Goal: Book appointment/travel/reservation

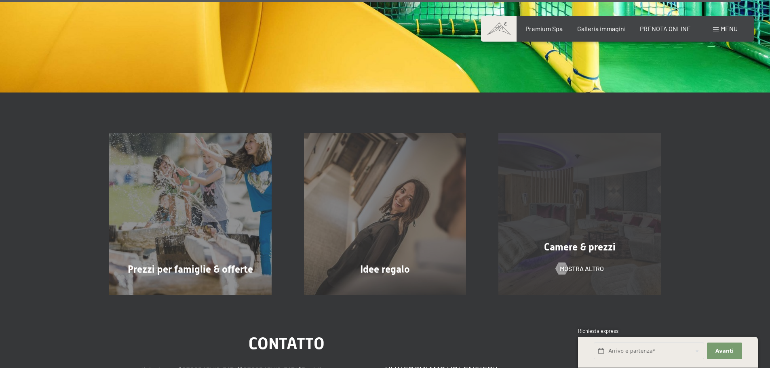
scroll to position [6667, 0]
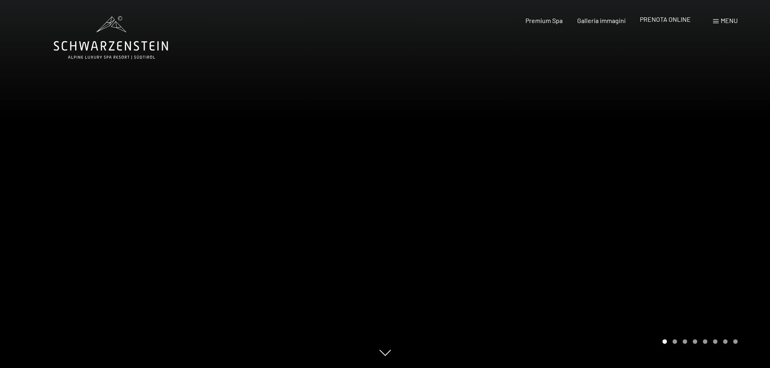
click at [660, 21] on span "PRENOTA ONLINE" at bounding box center [665, 19] width 51 height 8
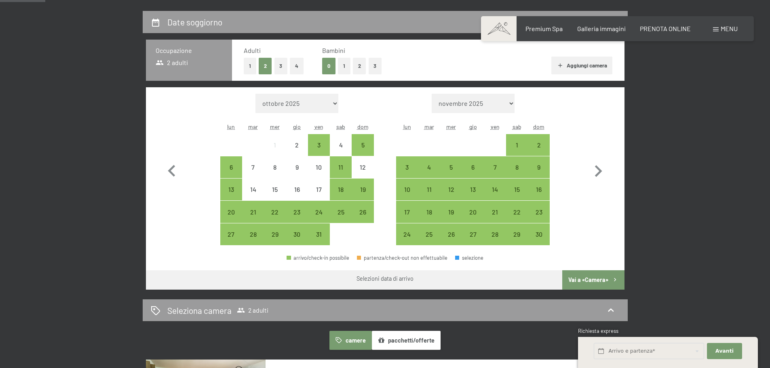
scroll to position [202, 0]
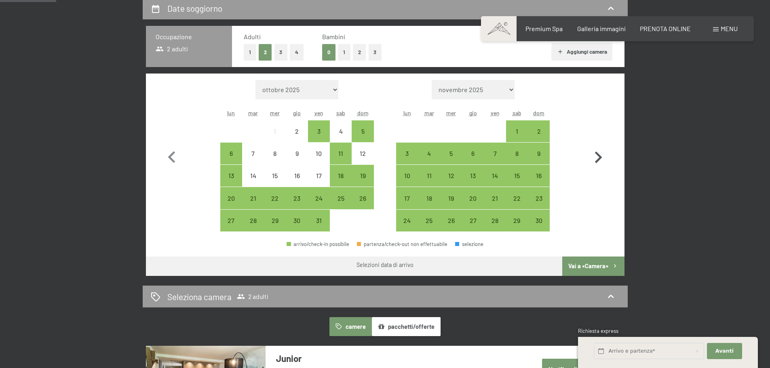
click at [600, 158] on icon "button" at bounding box center [598, 158] width 7 height 12
select select "2025-11-01"
select select "2025-12-01"
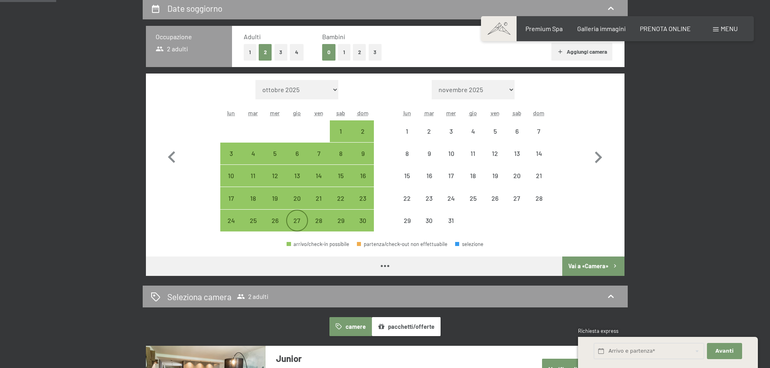
select select "2025-11-01"
select select "2025-12-01"
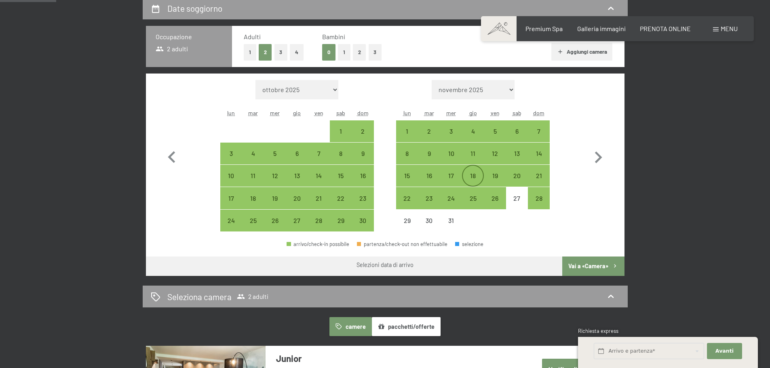
click at [475, 177] on div "18" at bounding box center [473, 183] width 20 height 20
select select "2025-11-01"
select select "2025-12-01"
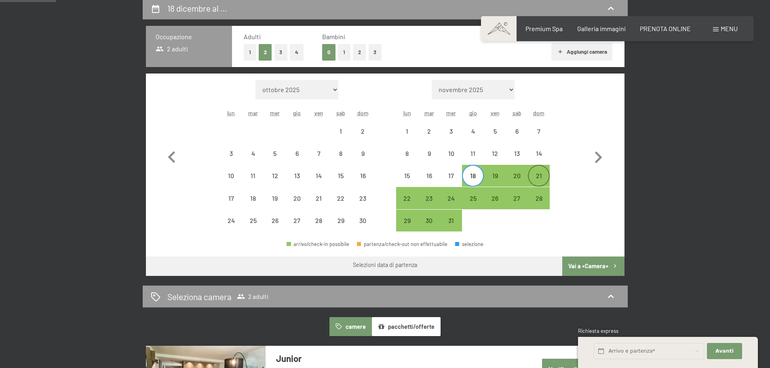
click at [541, 177] on div "21" at bounding box center [539, 183] width 20 height 20
select select "2025-11-01"
select select "2025-12-01"
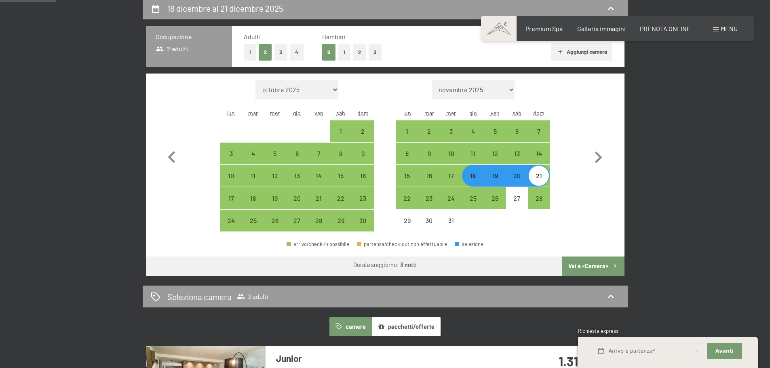
click at [586, 266] on button "Vai a «Camera»" at bounding box center [593, 266] width 62 height 19
select select "2025-11-01"
select select "2025-12-01"
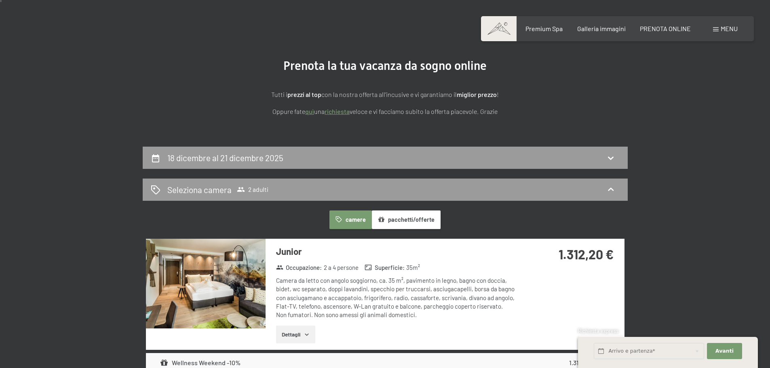
scroll to position [0, 0]
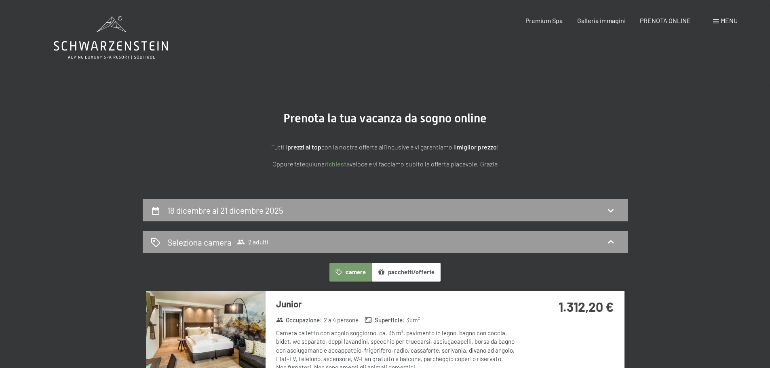
click at [142, 45] on icon at bounding box center [111, 37] width 114 height 43
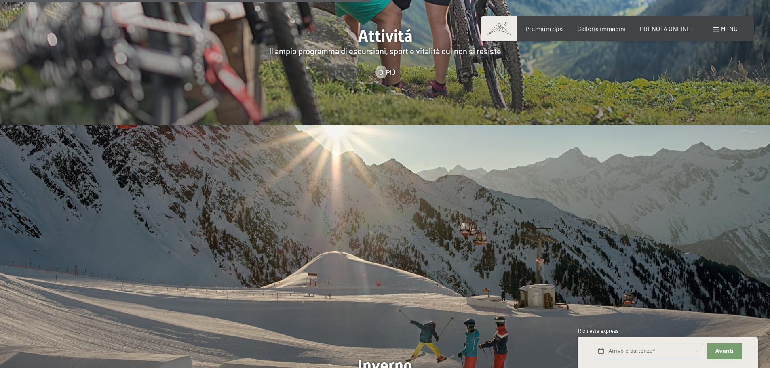
scroll to position [1900, 0]
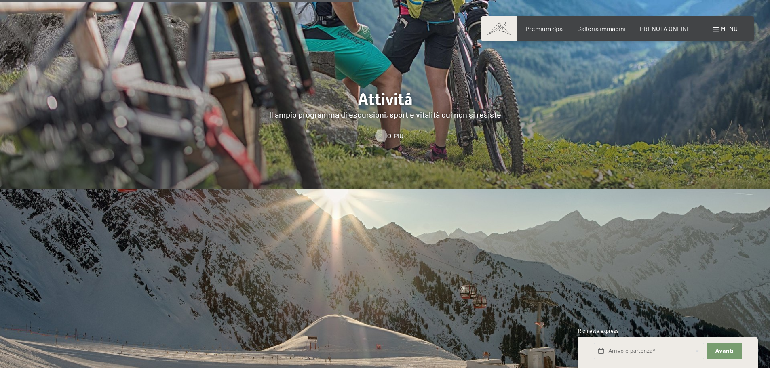
click at [384, 130] on div at bounding box center [381, 136] width 7 height 12
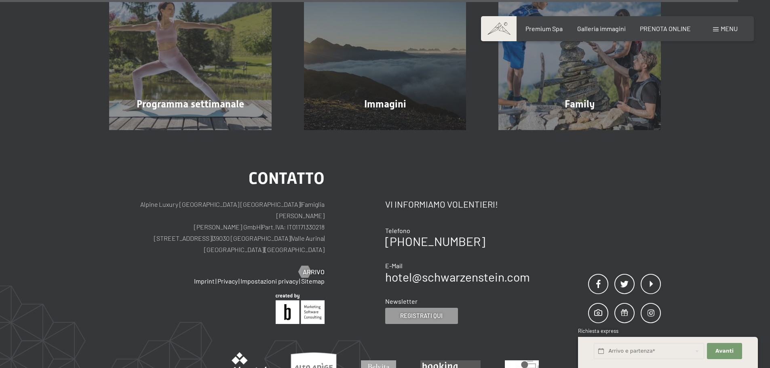
scroll to position [2547, 0]
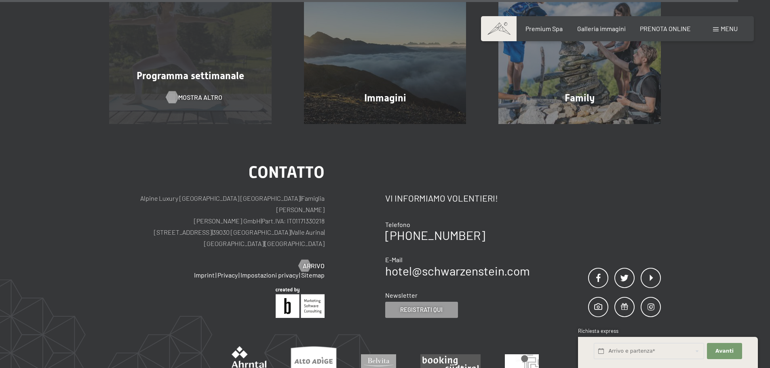
click at [203, 93] on span "mostra altro" at bounding box center [200, 97] width 44 height 9
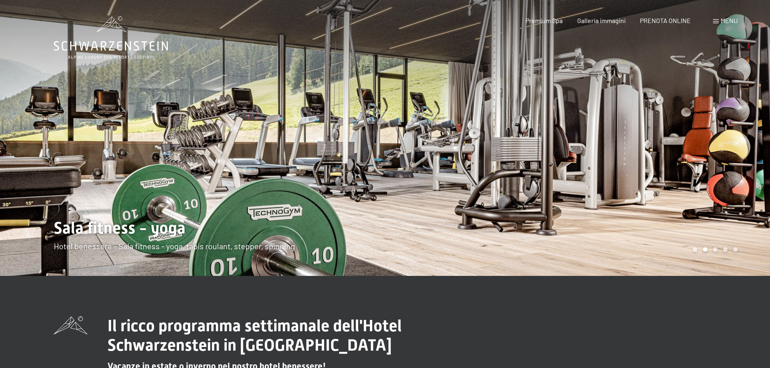
click at [723, 21] on span "Menu" at bounding box center [729, 21] width 17 height 8
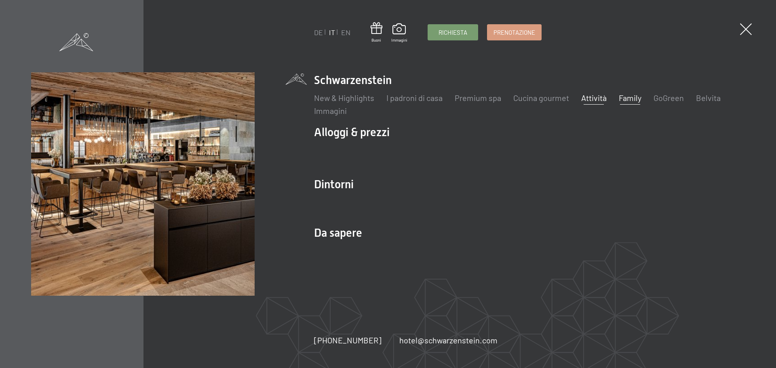
click at [623, 99] on link "Family" at bounding box center [630, 98] width 23 height 10
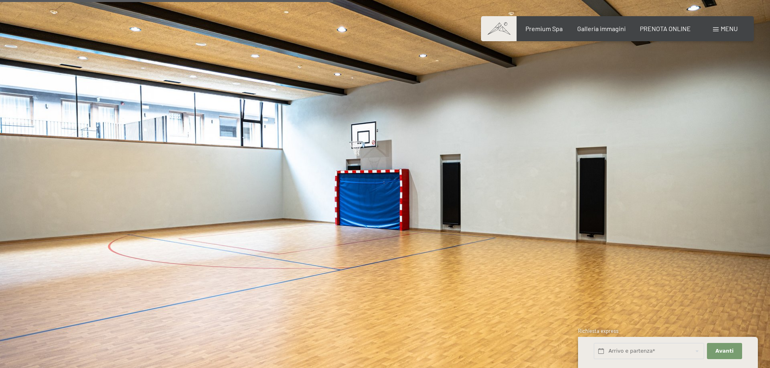
scroll to position [2871, 0]
